Goal: Task Accomplishment & Management: Use online tool/utility

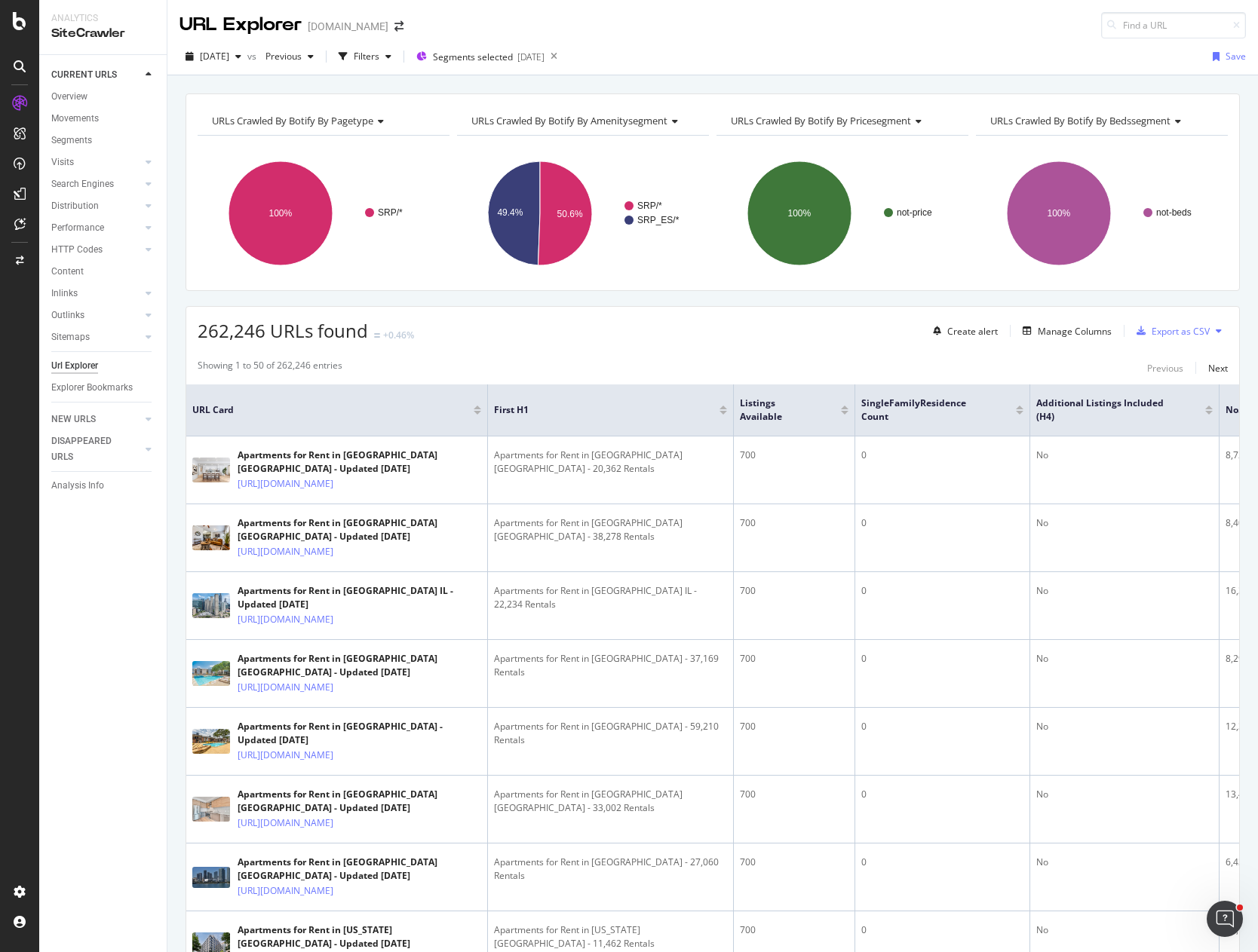
click at [955, 38] on div "[DATE] vs Previous Filters Segments selected [DATE] Save" at bounding box center [712, 57] width 1090 height 37
click at [379, 54] on div "Filters" at bounding box center [367, 56] width 26 height 13
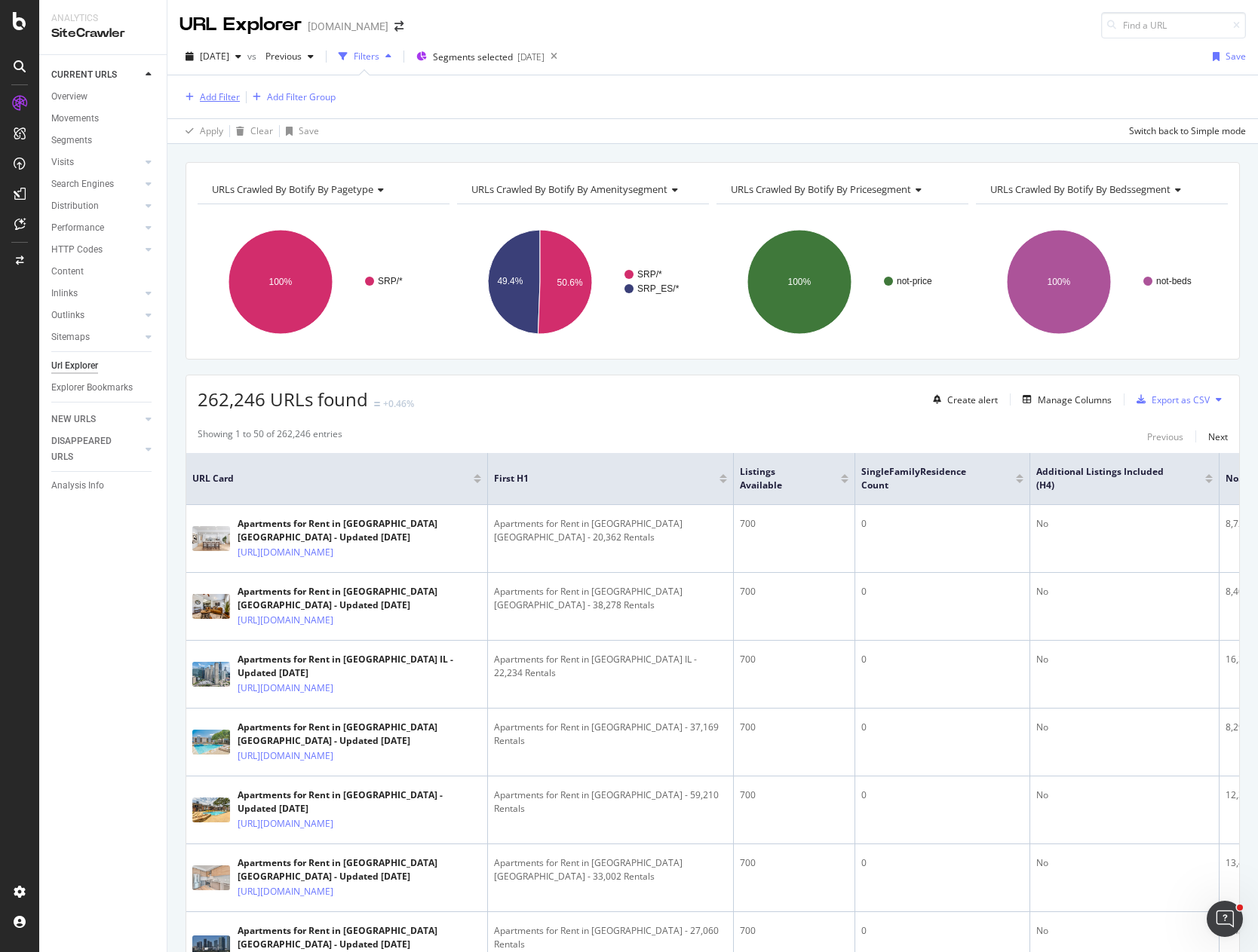
click at [229, 98] on div "Add Filter" at bounding box center [219, 97] width 40 height 13
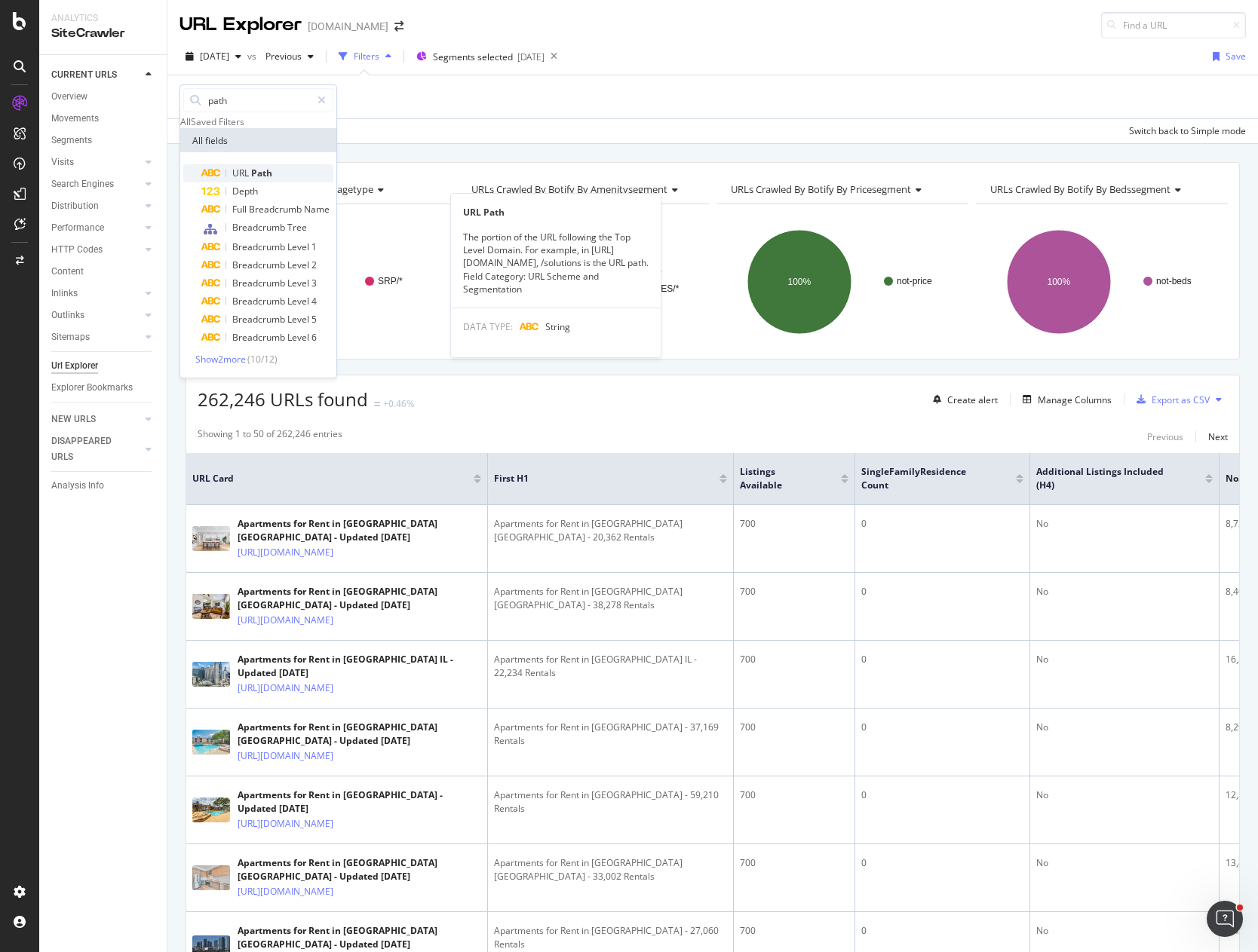
type input "path"
click at [281, 183] on div "URL Path" at bounding box center [267, 174] width 132 height 18
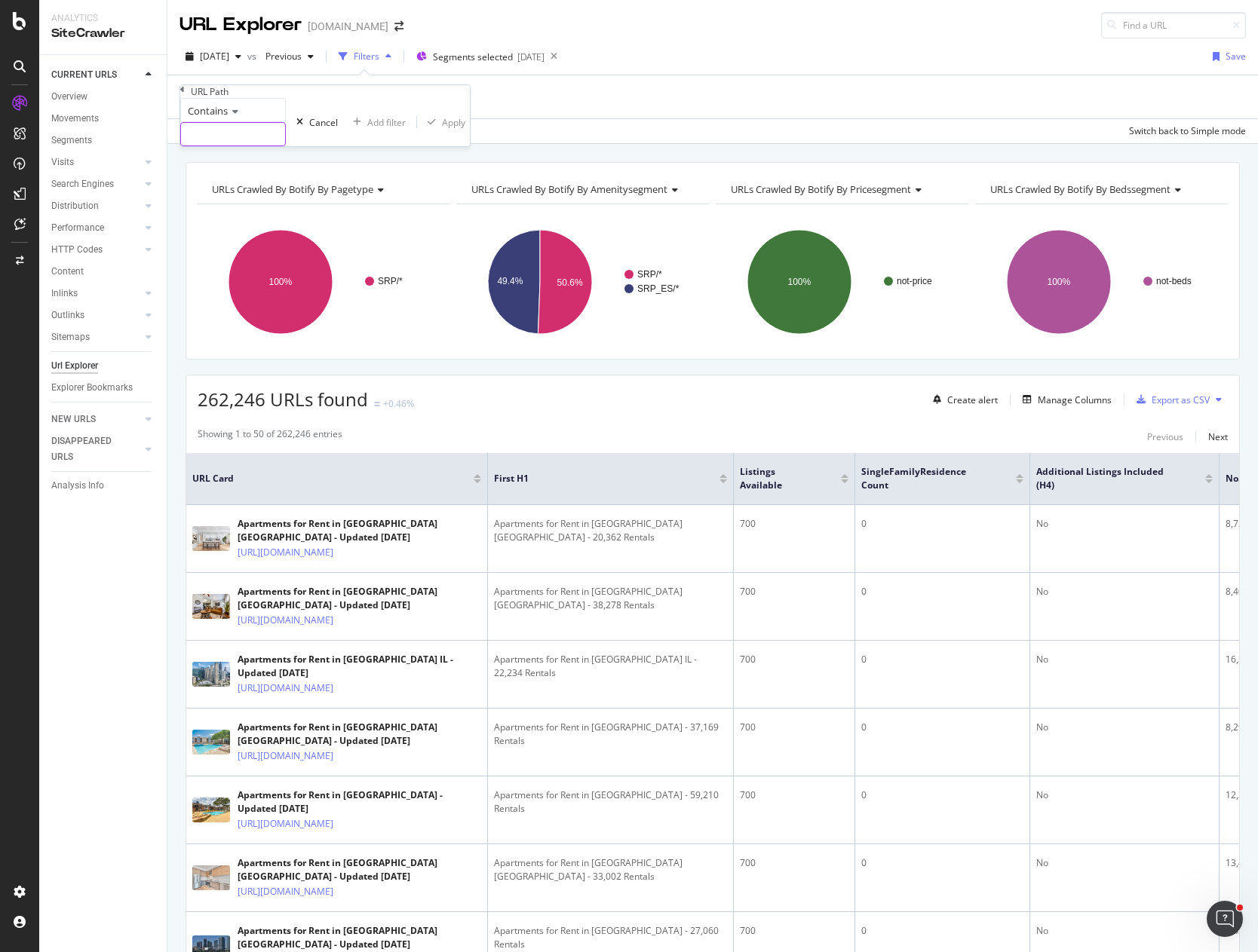
drag, startPoint x: 237, startPoint y: 163, endPoint x: 218, endPoint y: 165, distance: 19.1
click at [232, 145] on input "text" at bounding box center [233, 134] width 104 height 23
type input "cherry-creek"
click at [463, 129] on div "Apply" at bounding box center [475, 123] width 24 height 13
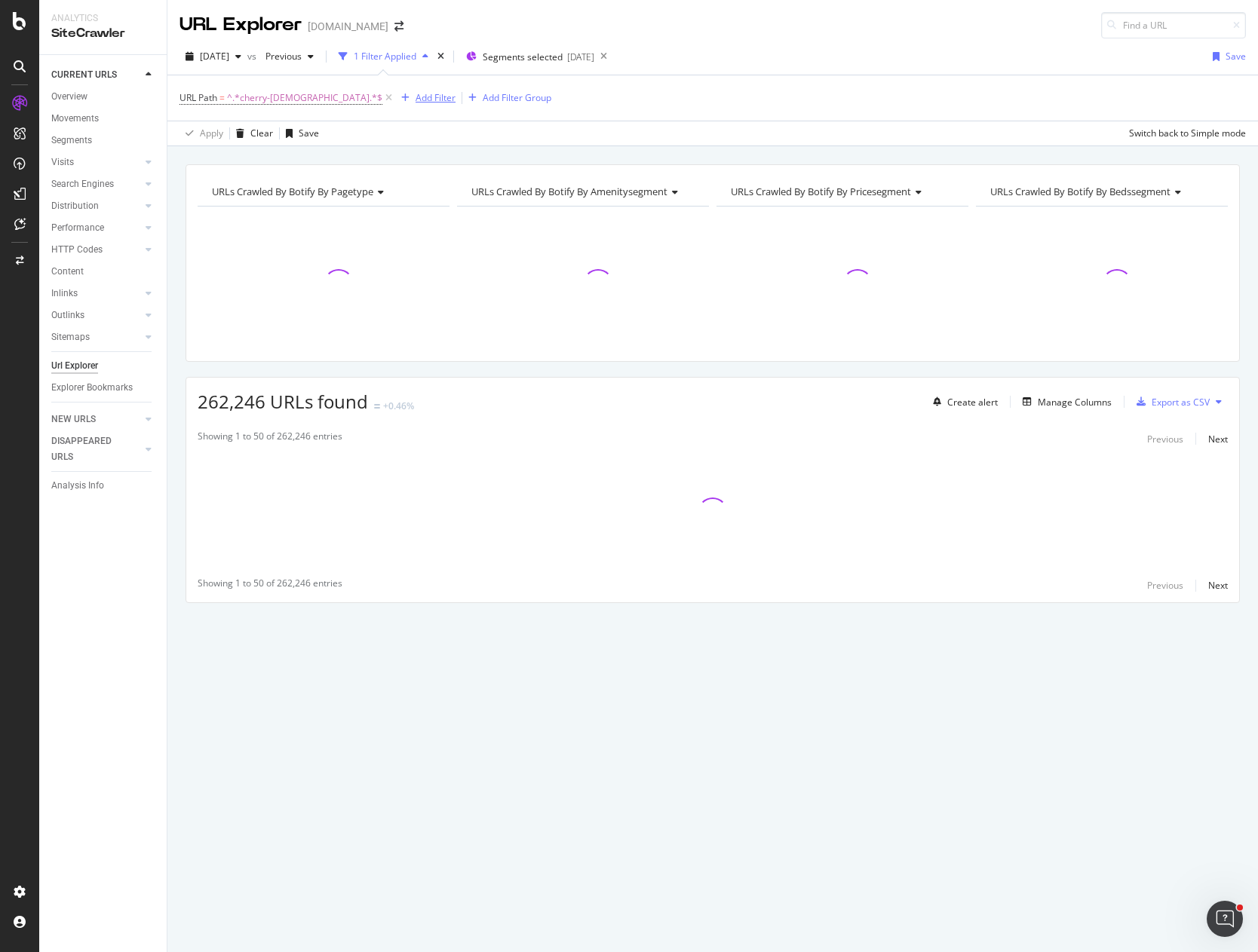
click at [416, 96] on div "Add Filter" at bounding box center [435, 97] width 40 height 13
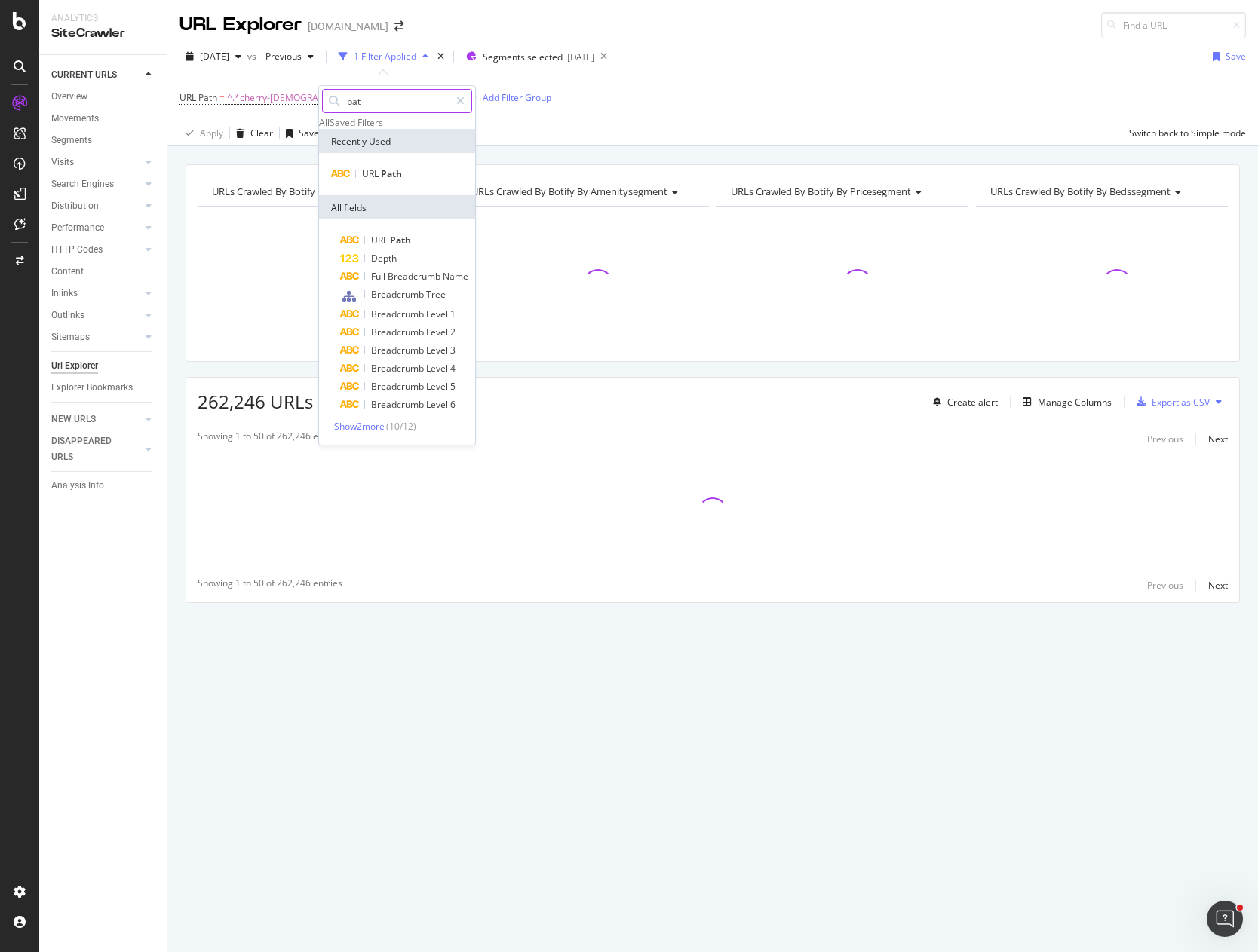
type input "path"
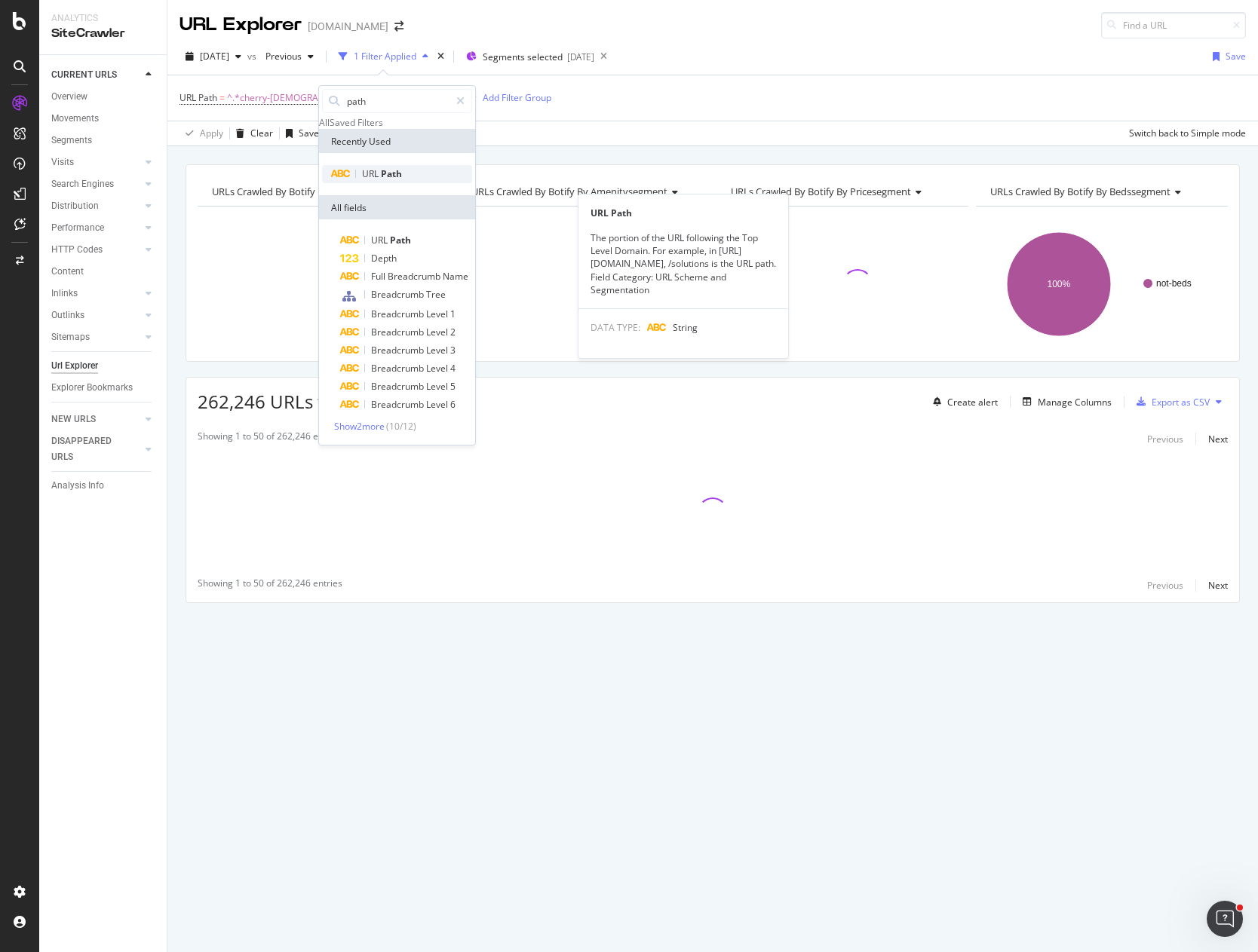
click at [402, 183] on div "URL Path" at bounding box center [397, 174] width 150 height 18
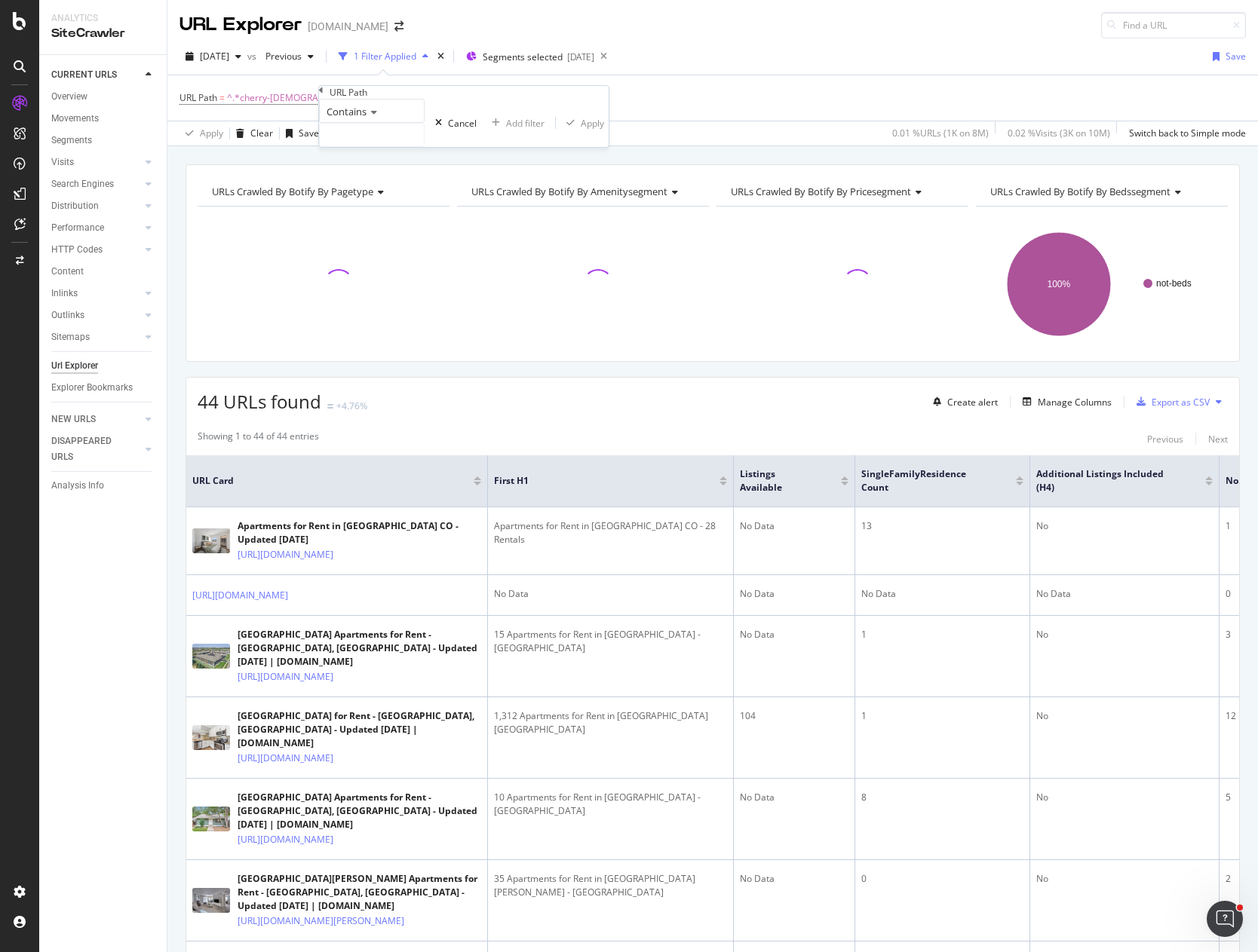
click at [353, 118] on span "Contains" at bounding box center [346, 111] width 40 height 14
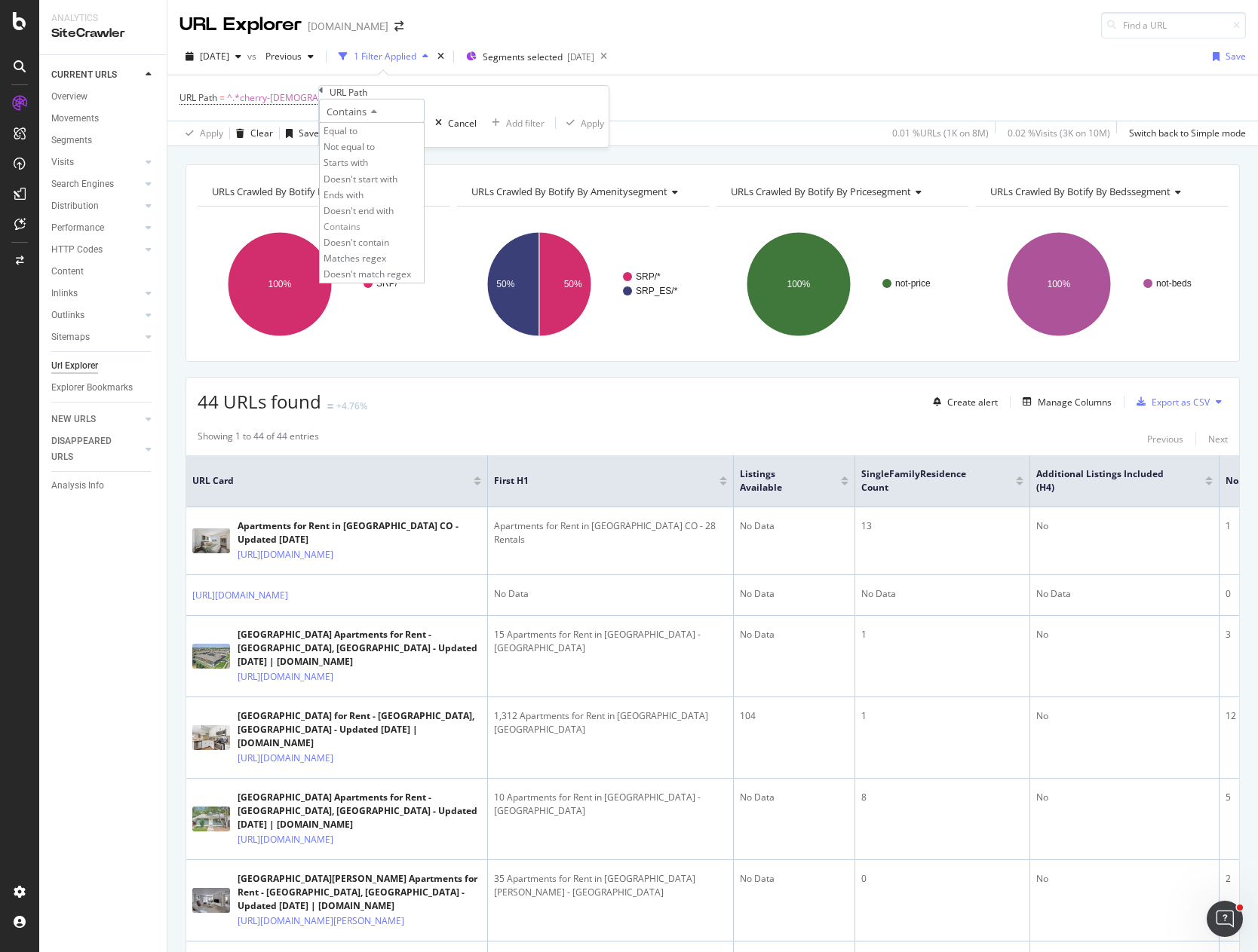
click at [423, 123] on div "Contains" at bounding box center [372, 111] width 106 height 24
click at [388, 146] on input "text" at bounding box center [372, 135] width 104 height 23
type input "-co/"
click at [367, 118] on span "Contains" at bounding box center [346, 111] width 40 height 14
click at [407, 203] on div "Ends with" at bounding box center [382, 195] width 126 height 16
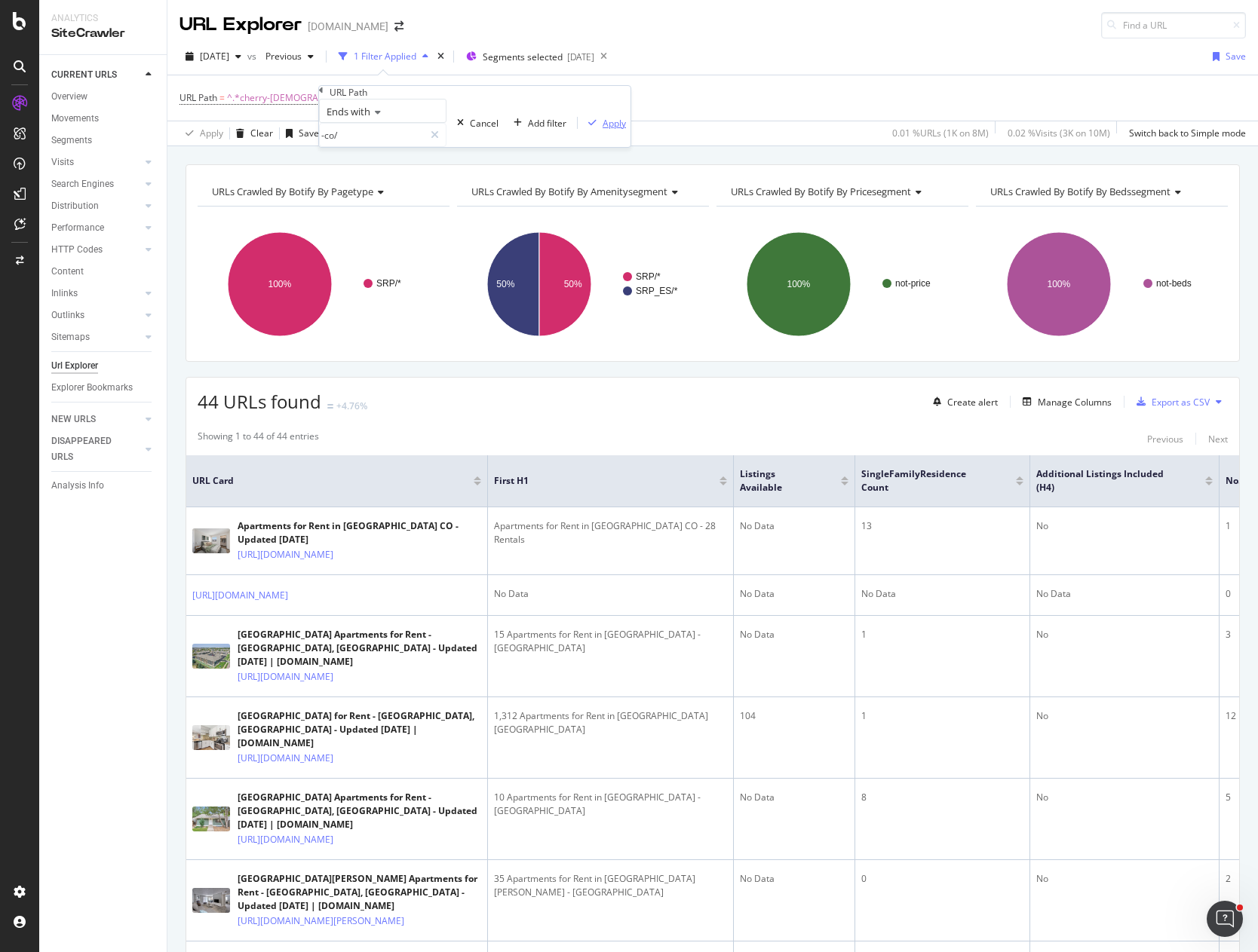
click at [602, 130] on div "Apply" at bounding box center [614, 123] width 24 height 13
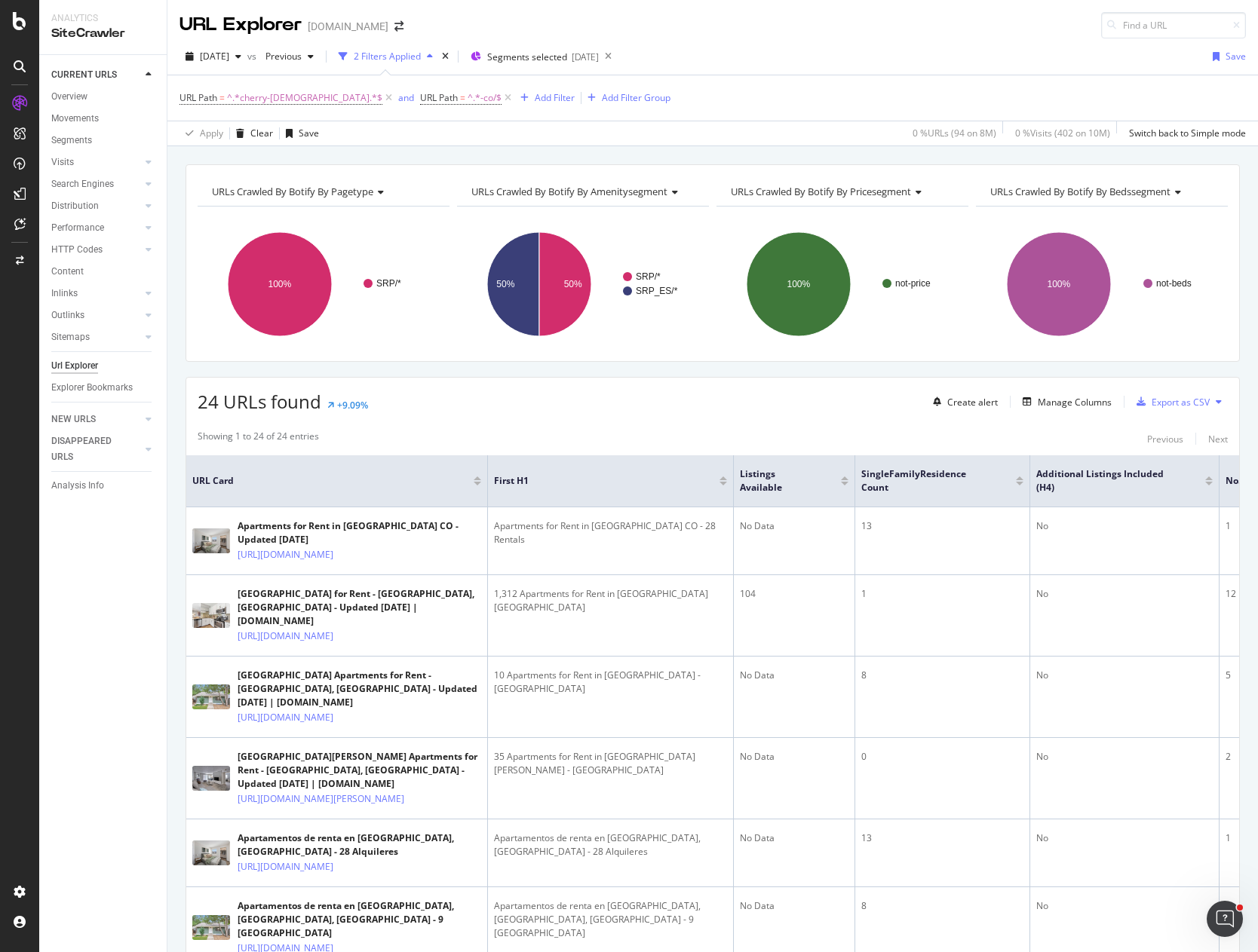
click at [881, 42] on div "[DATE] vs Previous 2 Filters Applied Segments selected [DATE] Save URL Path = ^…" at bounding box center [712, 92] width 1090 height 108
click at [818, 62] on div "[DATE] vs Previous 2 Filters Applied Segments selected [DATE] Save" at bounding box center [712, 59] width 1090 height 30
